Goal: Information Seeking & Learning: Learn about a topic

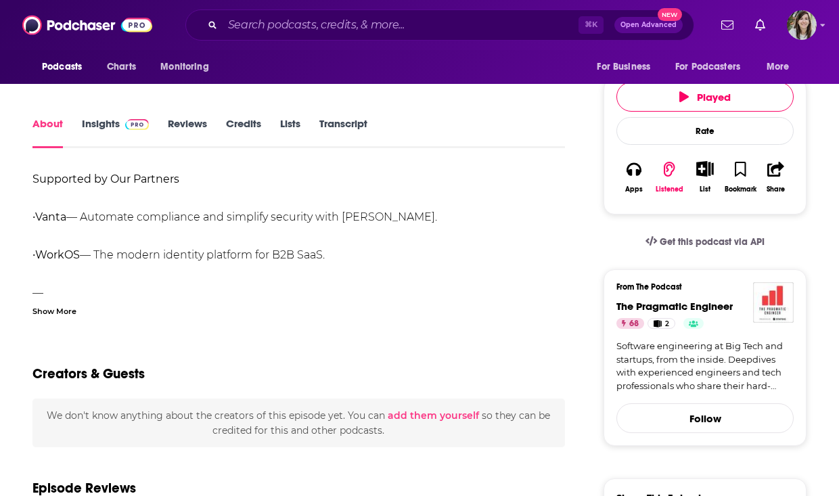
scroll to position [206, 0]
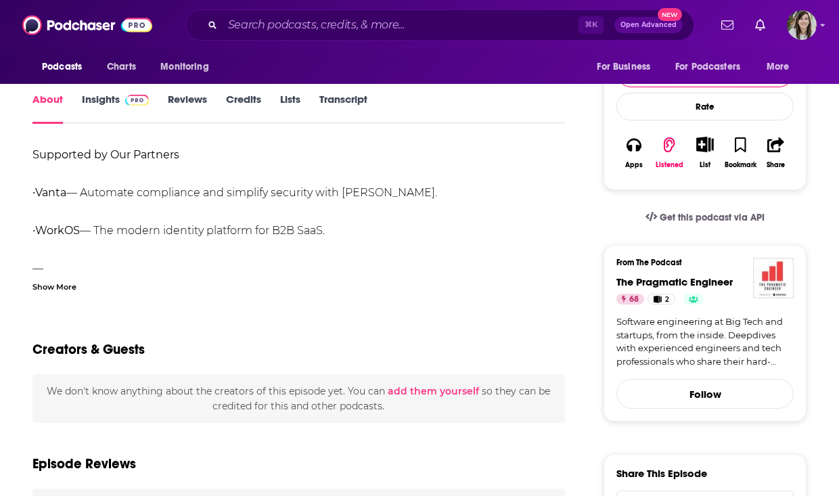
click at [53, 283] on div "Show More" at bounding box center [54, 286] width 44 height 13
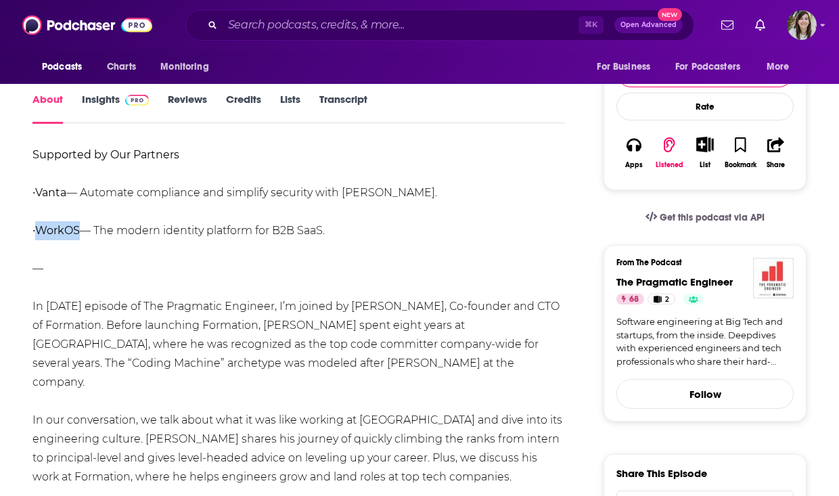
drag, startPoint x: 84, startPoint y: 235, endPoint x: 41, endPoint y: 234, distance: 43.3
copy strong "WorkOS"
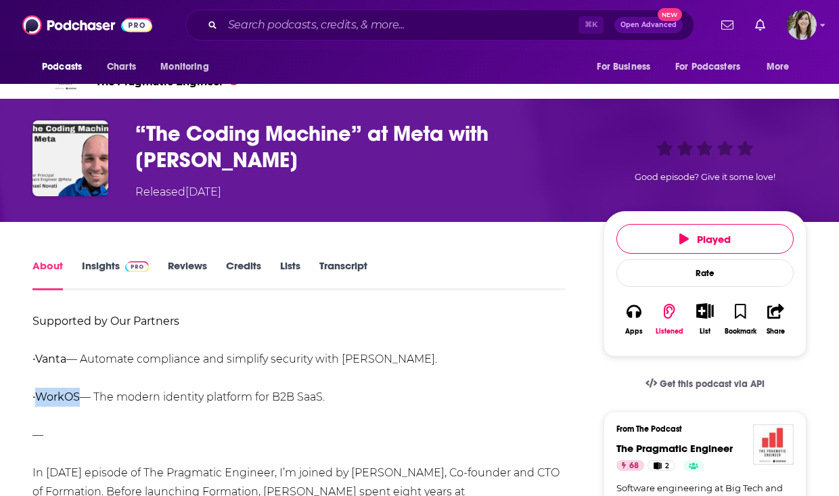
scroll to position [0, 0]
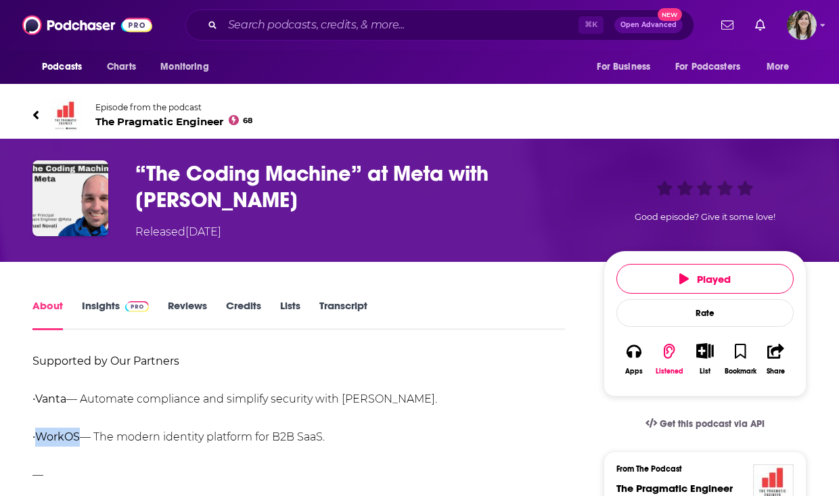
click at [136, 116] on span "The Pragmatic Engineer 68" at bounding box center [173, 121] width 157 height 13
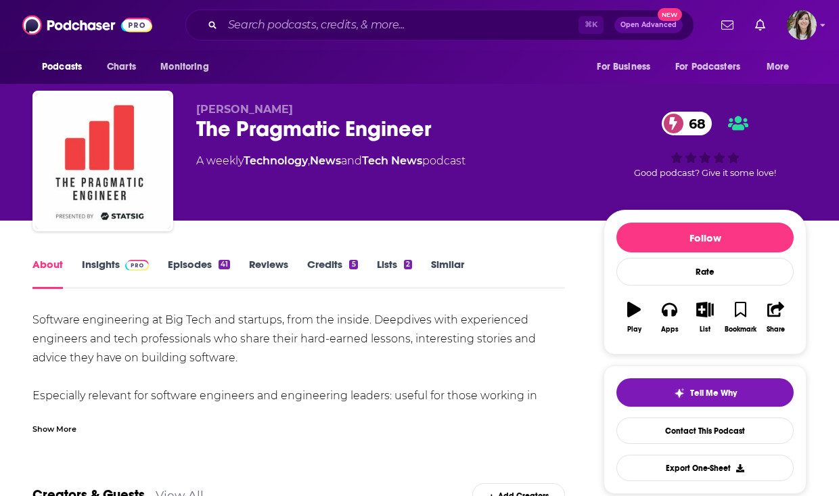
click at [131, 269] on img at bounding box center [137, 265] width 24 height 11
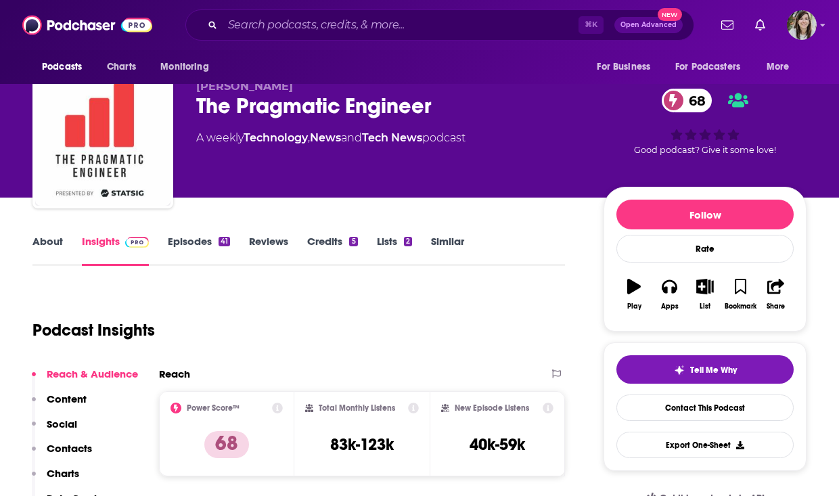
scroll to position [38, 0]
